Goal: Obtain resource: Download file/media

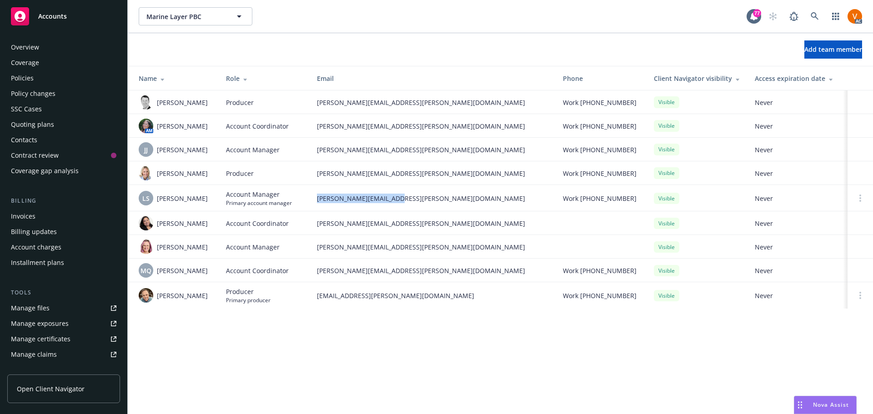
scroll to position [108, 0]
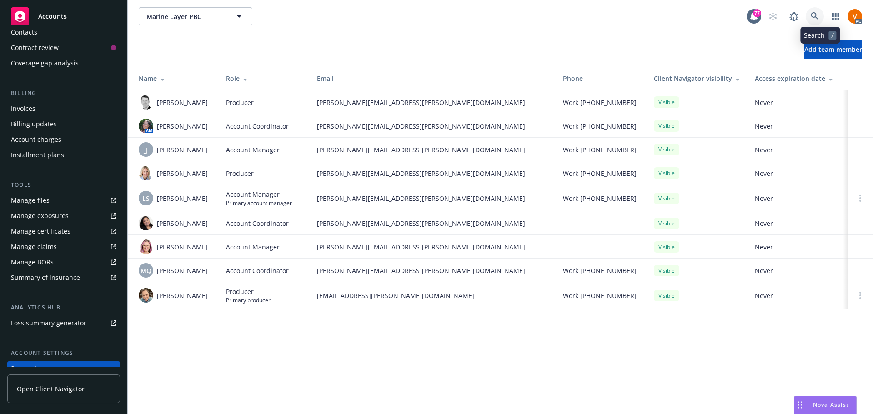
click at [819, 13] on icon at bounding box center [815, 16] width 8 height 8
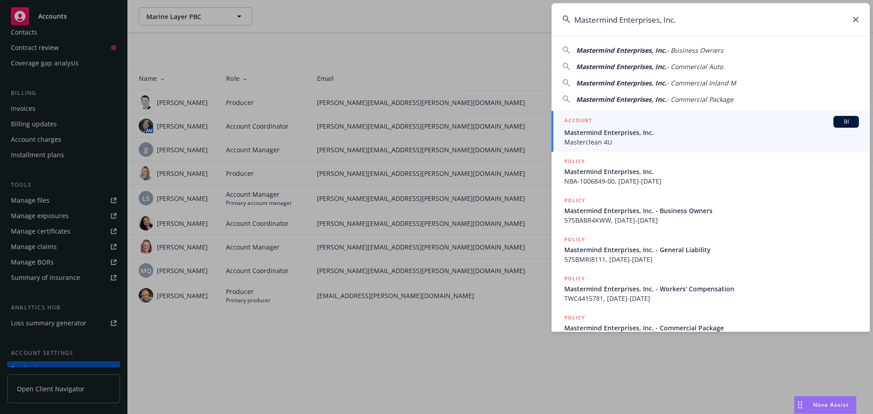
type input "Mastermind Enterprises, Inc."
click at [695, 134] on span "Mastermind Enterprises, Inc." at bounding box center [711, 133] width 295 height 10
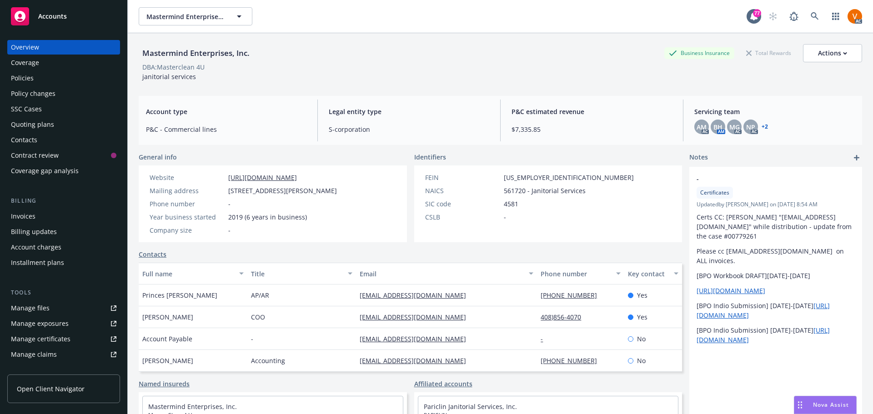
click at [36, 71] on div "Policies" at bounding box center [64, 78] width 106 height 15
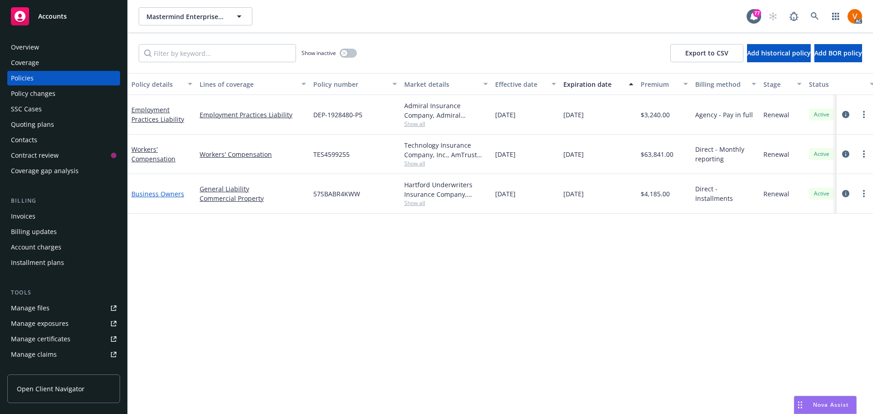
click at [147, 190] on link "Business Owners" at bounding box center [157, 194] width 53 height 9
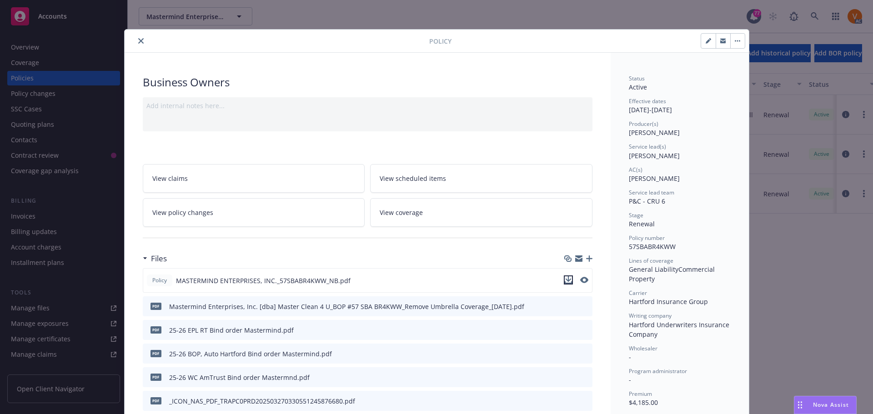
click at [567, 277] on icon "download file" at bounding box center [568, 280] width 7 height 7
click at [136, 35] on button "close" at bounding box center [141, 40] width 11 height 11
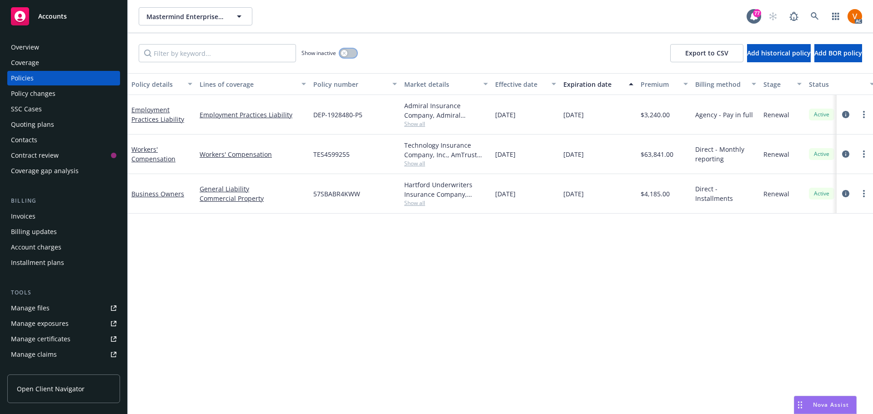
click at [350, 51] on button "button" at bounding box center [348, 53] width 17 height 9
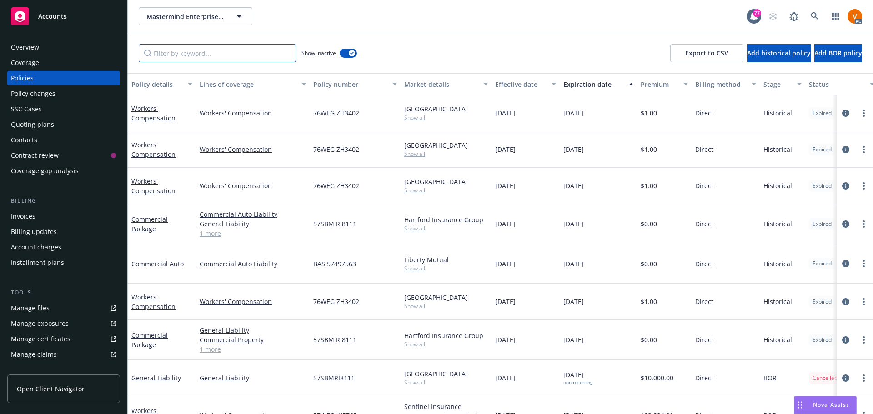
click at [250, 46] on input "Filter by keyword..." at bounding box center [217, 53] width 157 height 18
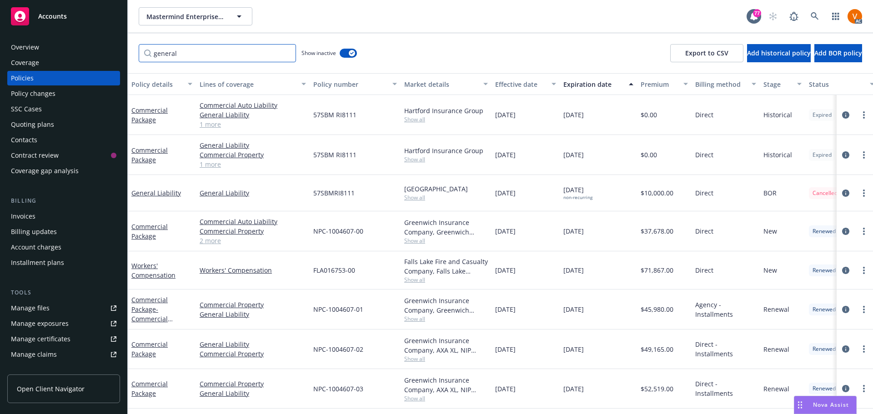
scroll to position [19, 0]
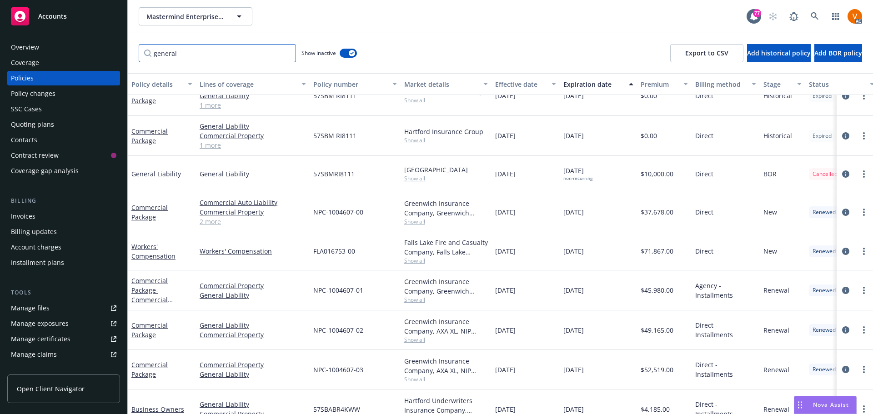
type input "general"
